Goal: Task Accomplishment & Management: Use online tool/utility

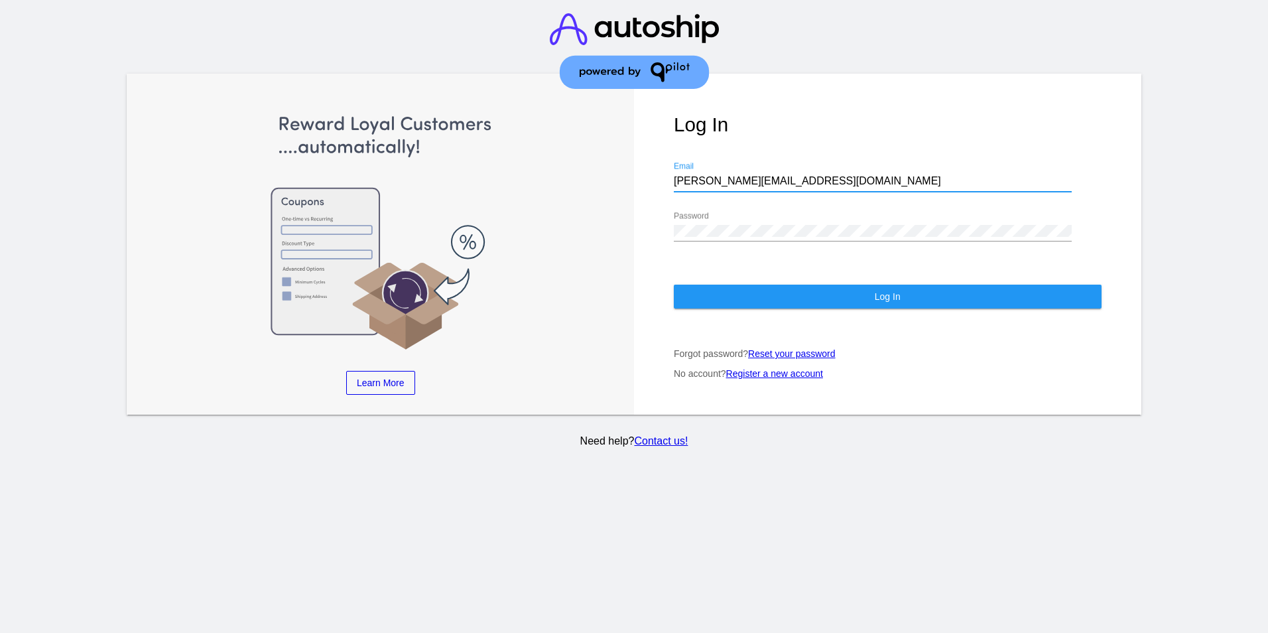
click at [756, 175] on input "[PERSON_NAME][EMAIL_ADDRESS][DOMAIN_NAME]" at bounding box center [873, 181] width 398 height 12
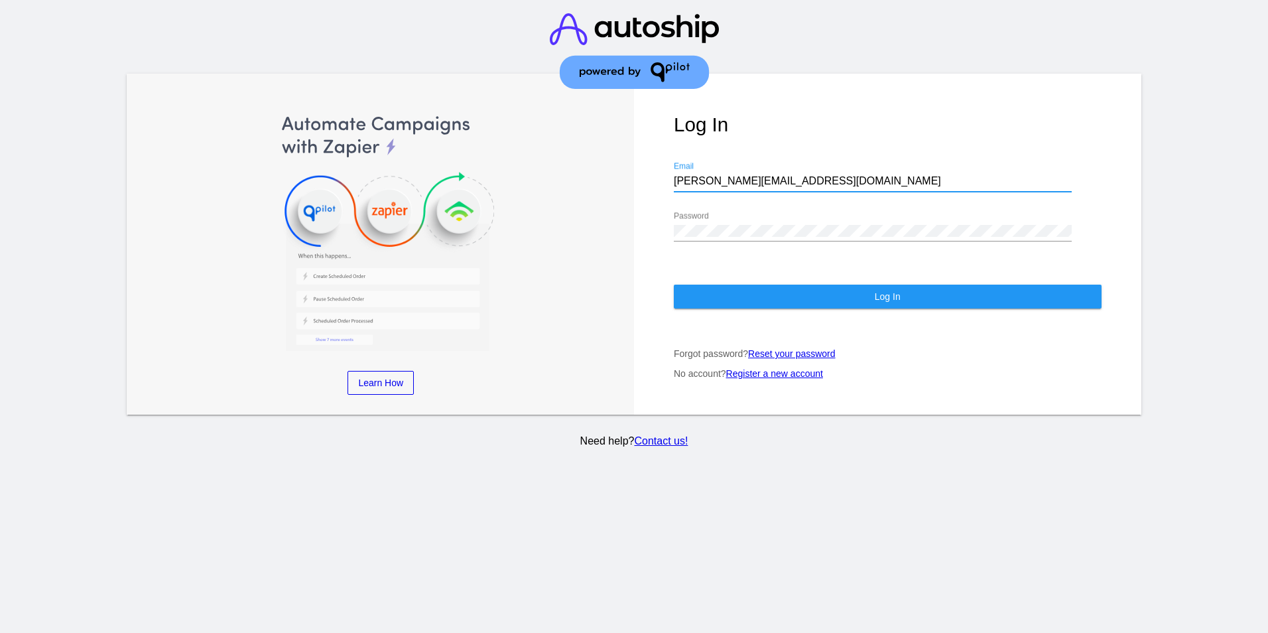
type input "[EMAIL_ADDRESS][DOMAIN_NAME]"
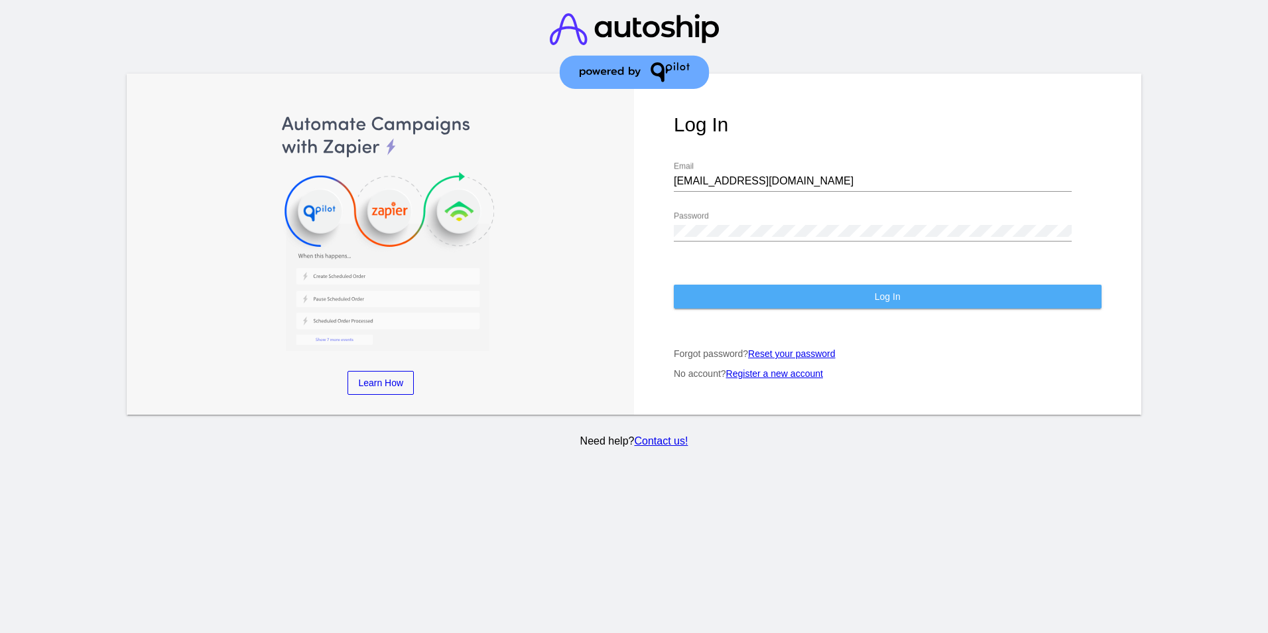
click at [762, 285] on button "Log In" at bounding box center [888, 297] width 428 height 24
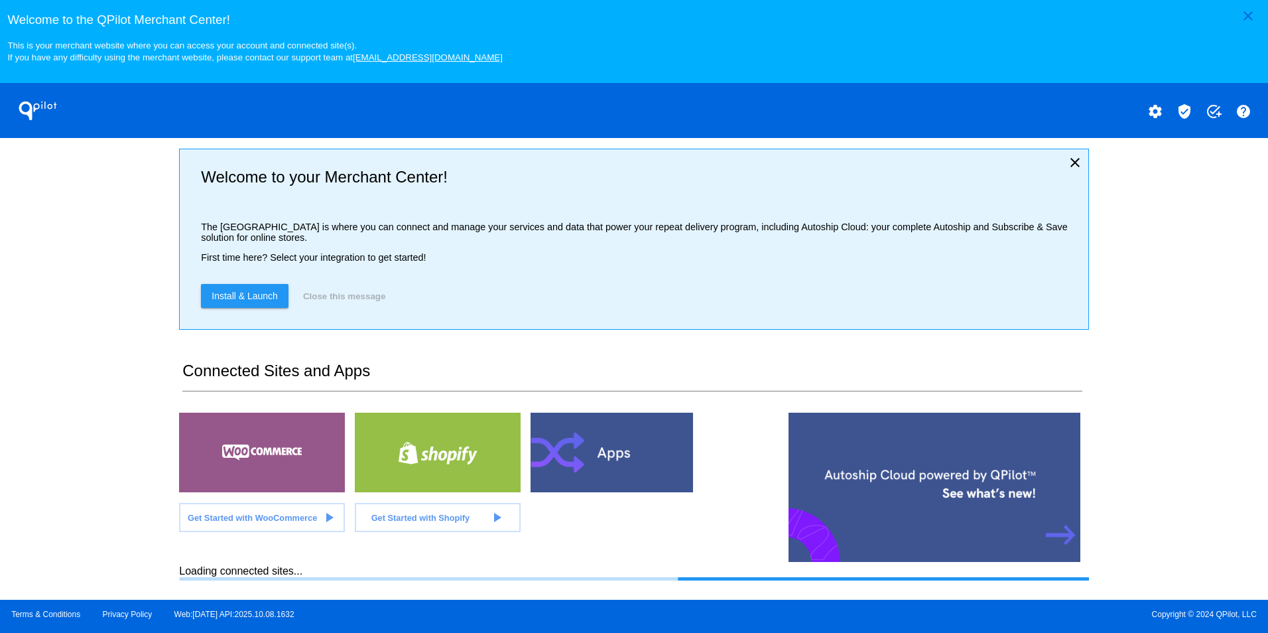
click at [124, 155] on div "close Welcome to the [GEOGRAPHIC_DATA]! This is your merchant website where you…" at bounding box center [634, 300] width 1268 height 600
click at [1259, 11] on button "close" at bounding box center [1248, 15] width 33 height 24
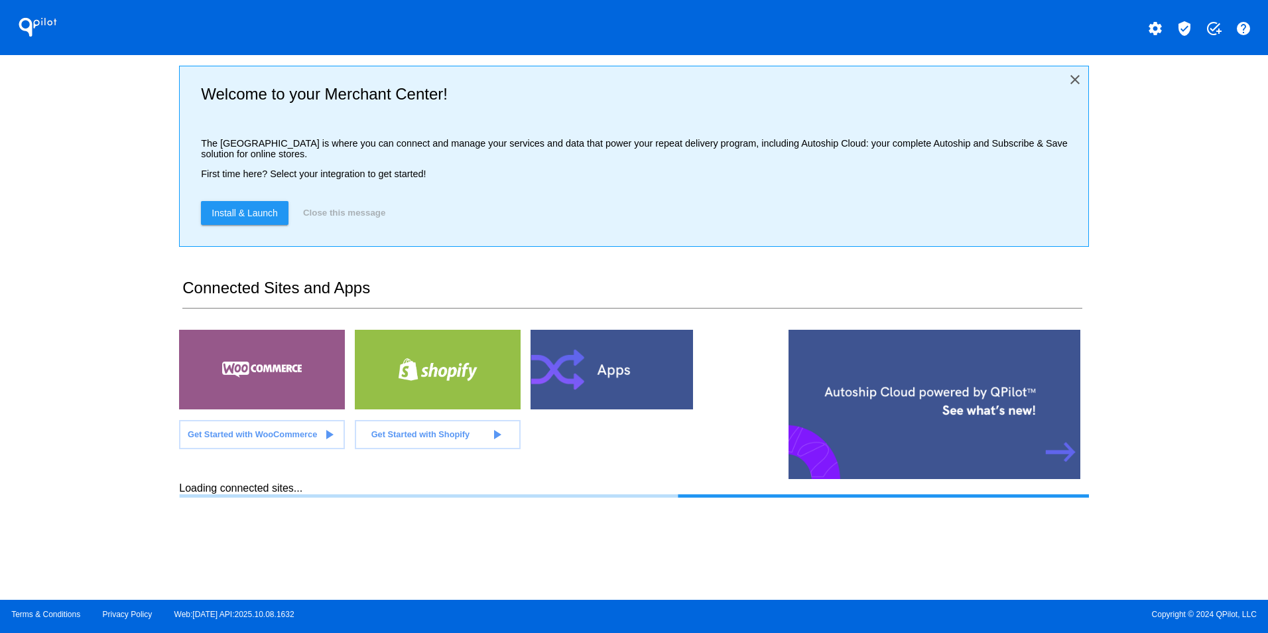
click at [1068, 77] on mat-icon "close" at bounding box center [1075, 80] width 16 height 16
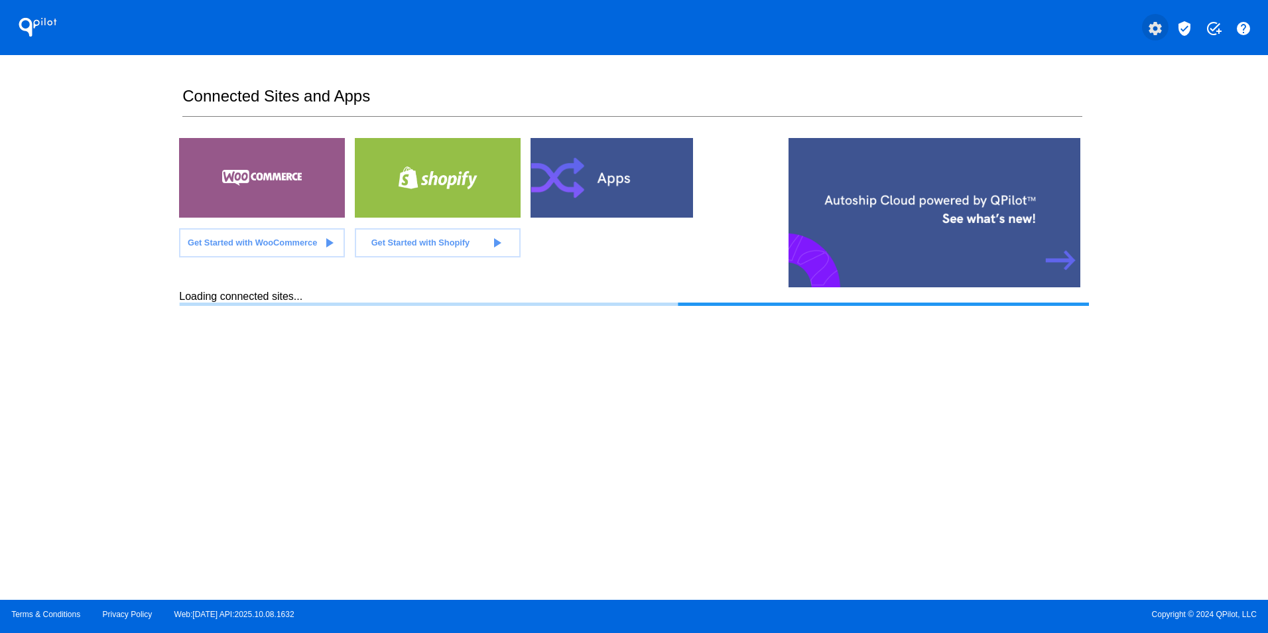
click at [1164, 33] on button "settings" at bounding box center [1155, 27] width 27 height 27
click at [1185, 32] on mat-icon "verified_user" at bounding box center [1185, 29] width 16 height 16
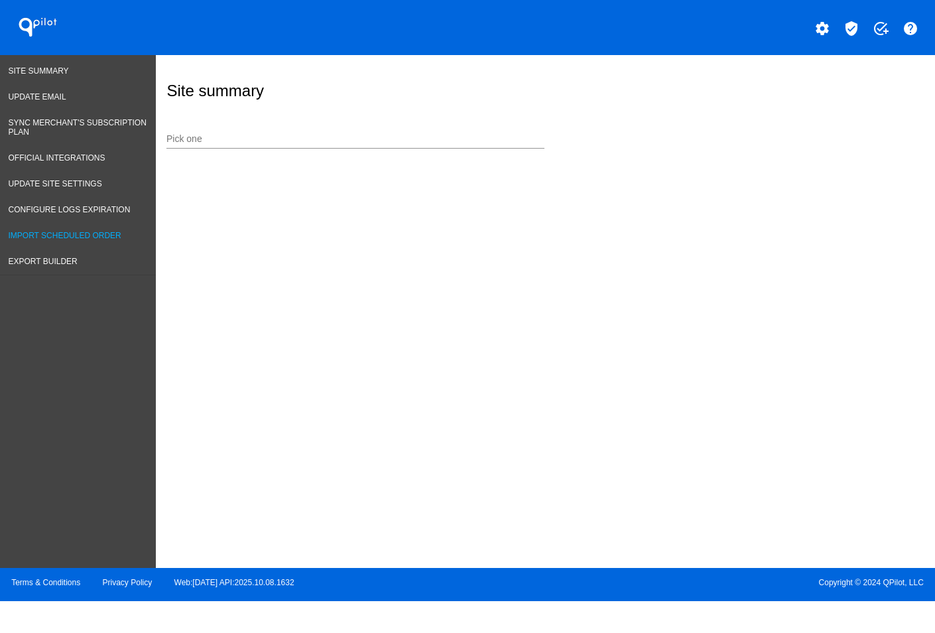
click at [70, 230] on link "Import Scheduled Order" at bounding box center [78, 236] width 156 height 26
